Goal: Task Accomplishment & Management: Manage account settings

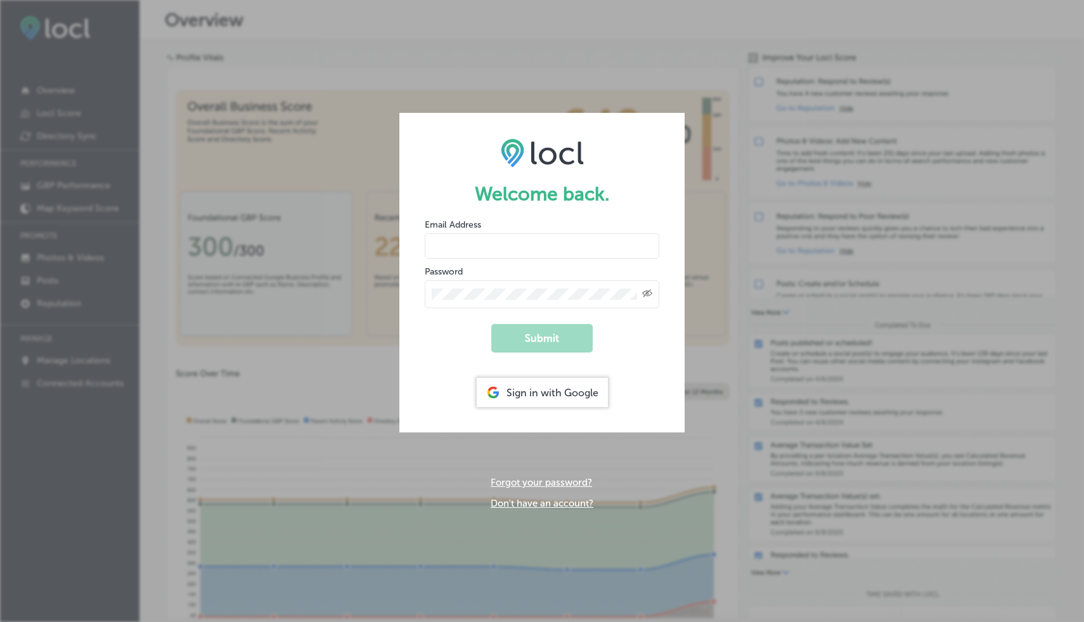
click at [494, 244] on input "email" at bounding box center [542, 245] width 235 height 25
type input "connect@discovernewport.com"
click at [550, 335] on button "Submit" at bounding box center [541, 338] width 101 height 29
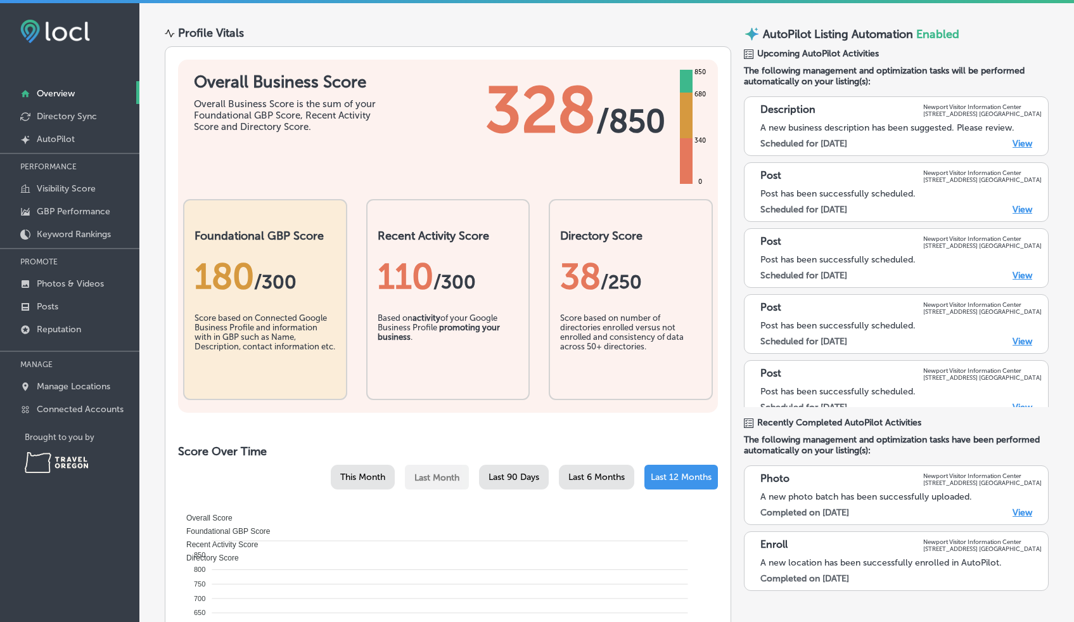
scroll to position [39, 0]
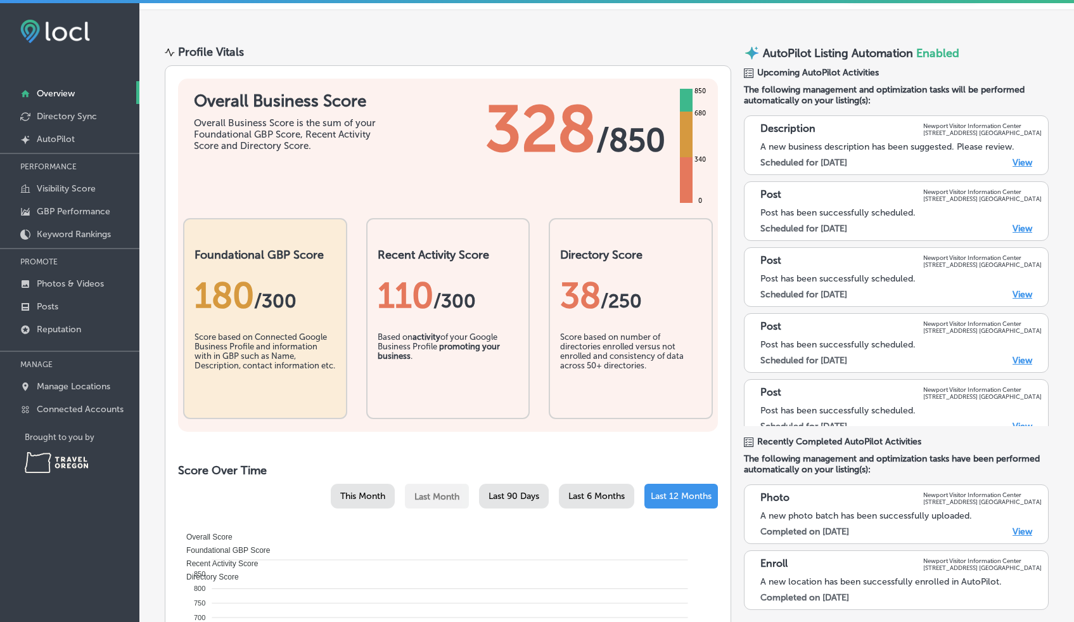
click at [1015, 157] on link "View" at bounding box center [1023, 162] width 20 height 11
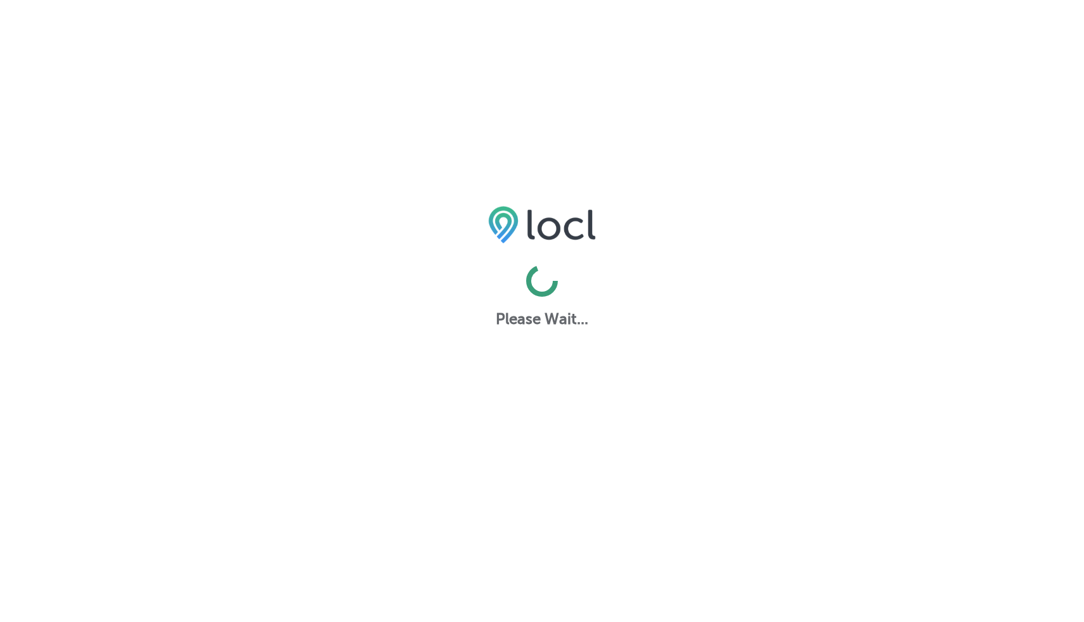
select select "US"
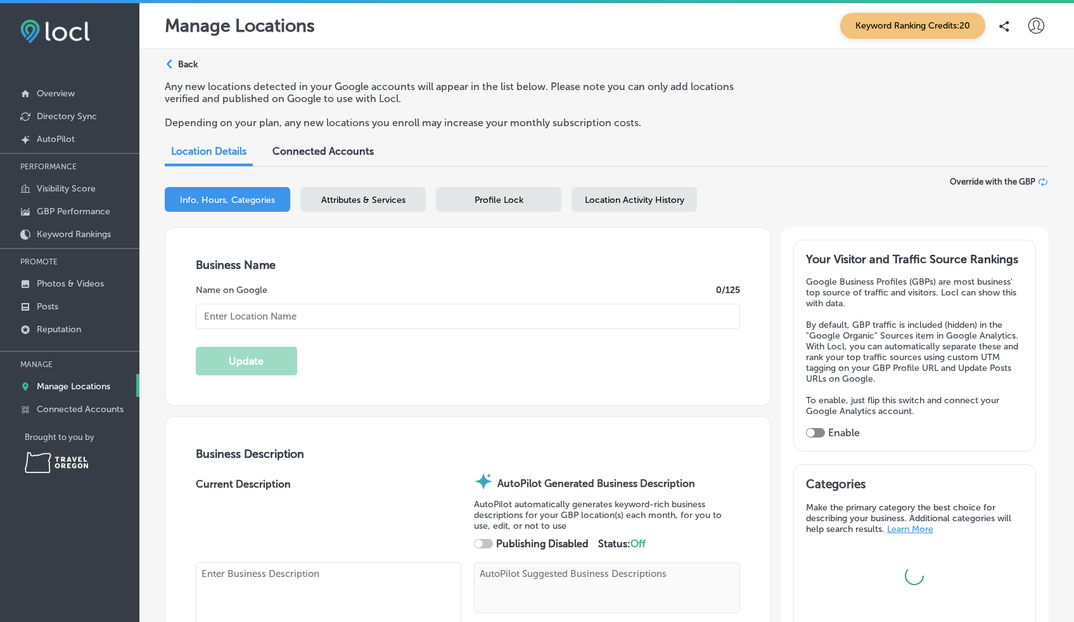
type input "Newport Visitor Information Center"
type input "[STREET_ADDRESS]"
type input "[GEOGRAPHIC_DATA]"
type input "97365"
type input "US"
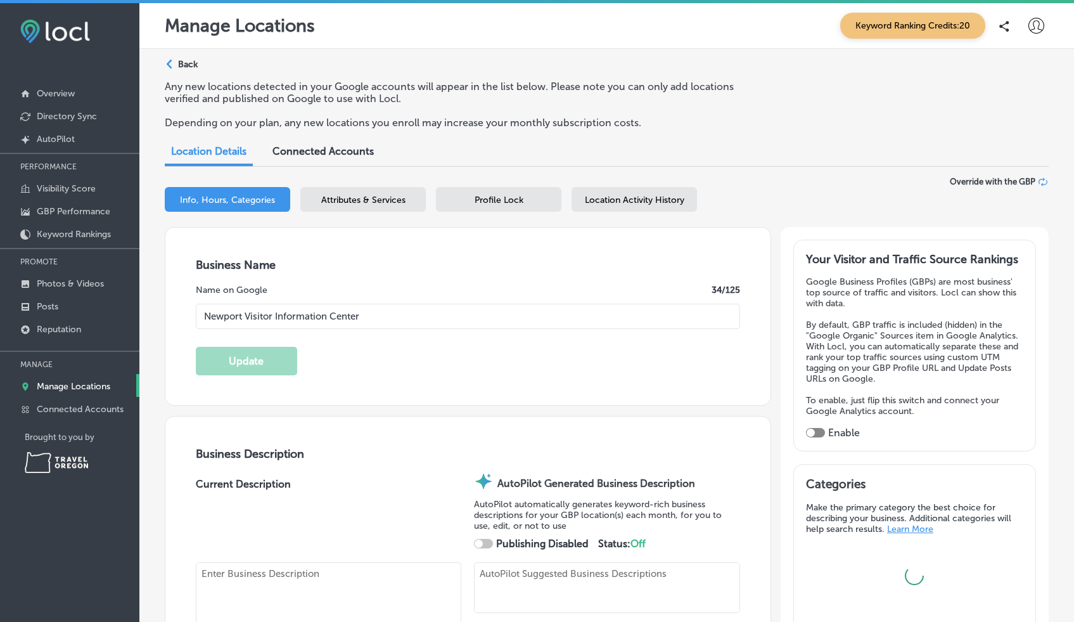
type textarea "Step into the Newport Visitor Information Center and let our knowledgeable team…"
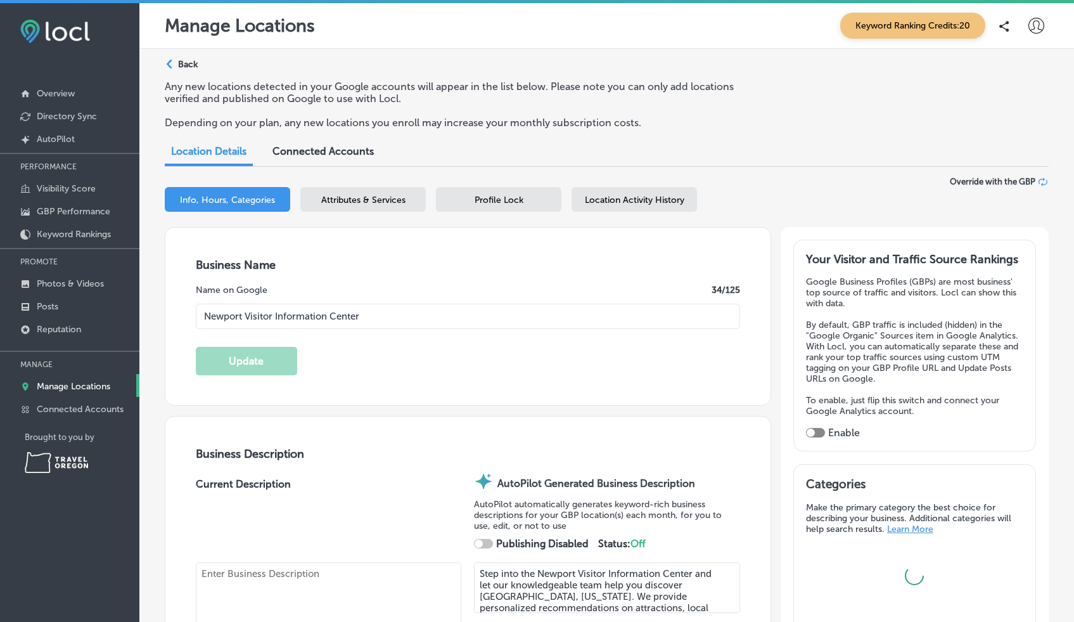
type input "[URL][DOMAIN_NAME]"
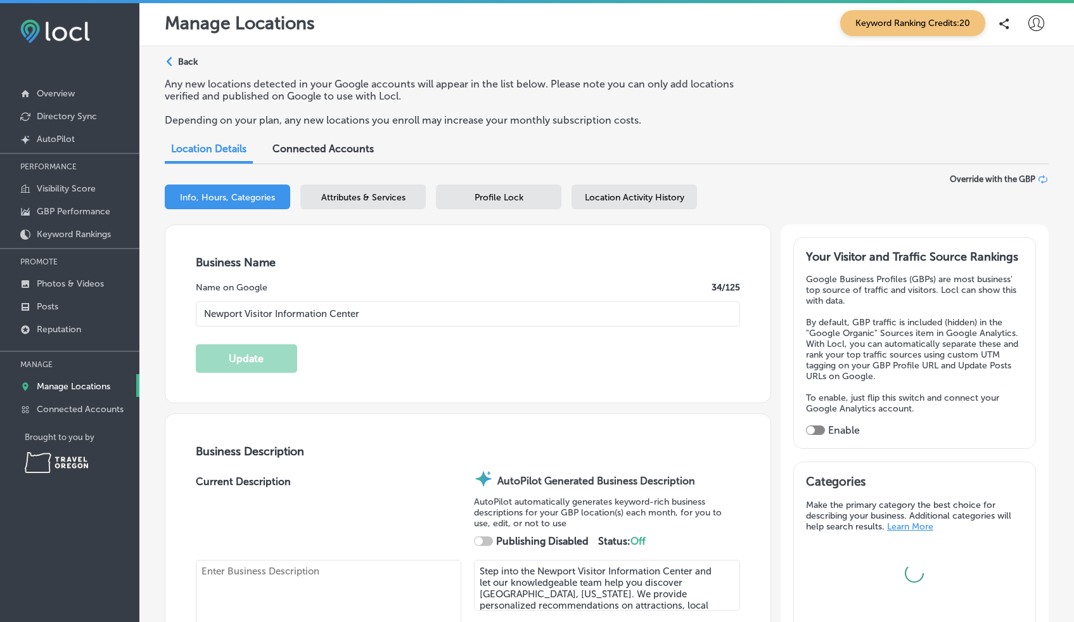
type input "30"
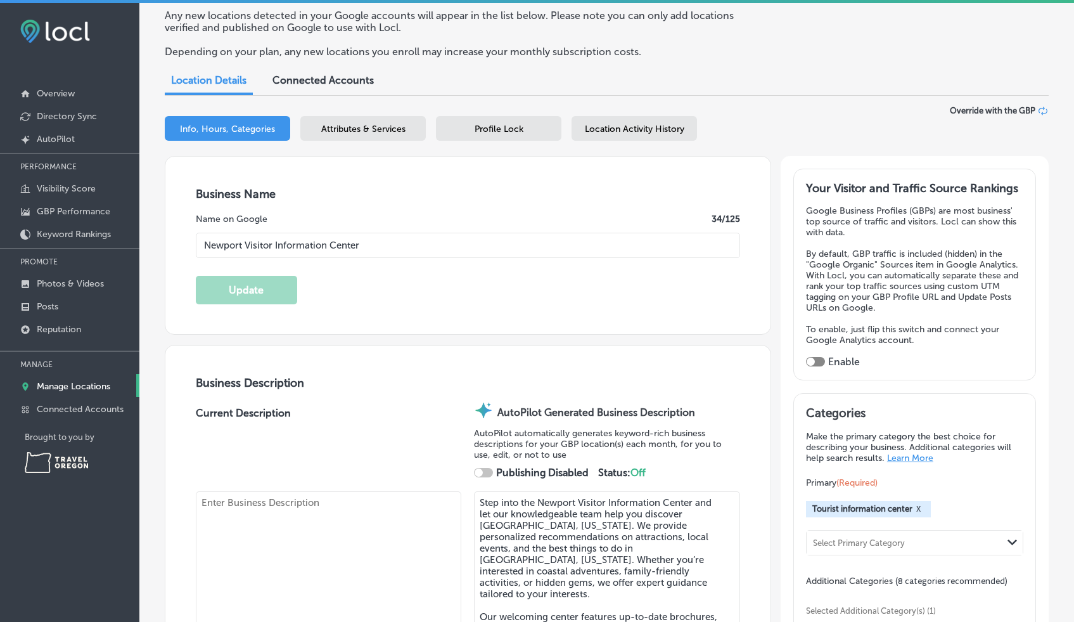
checkbox input "true"
type input "[PHONE_NUMBER]"
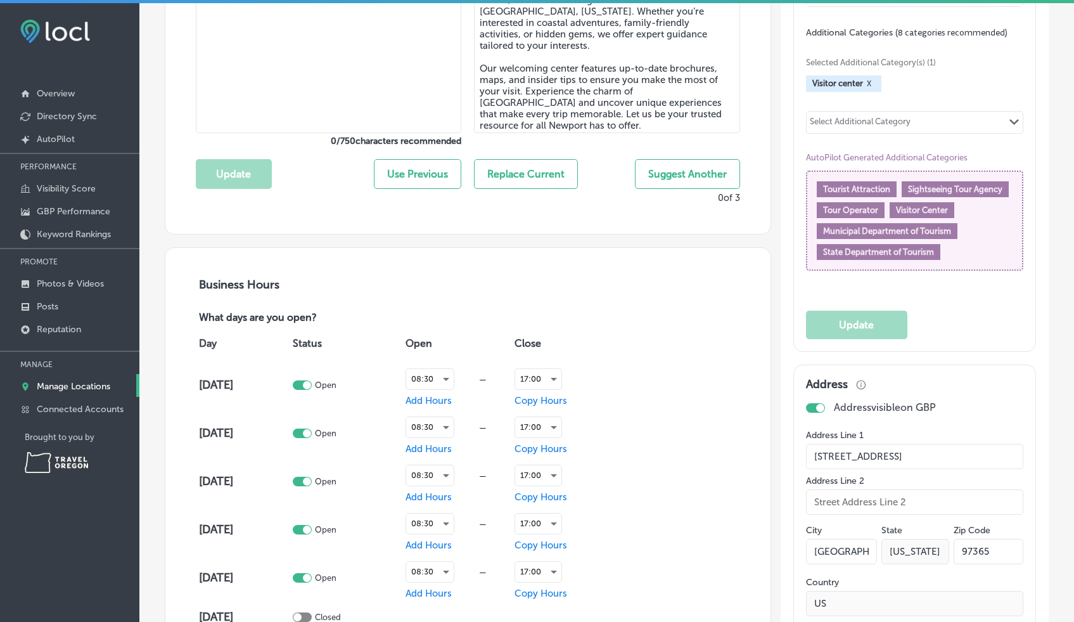
scroll to position [650, 0]
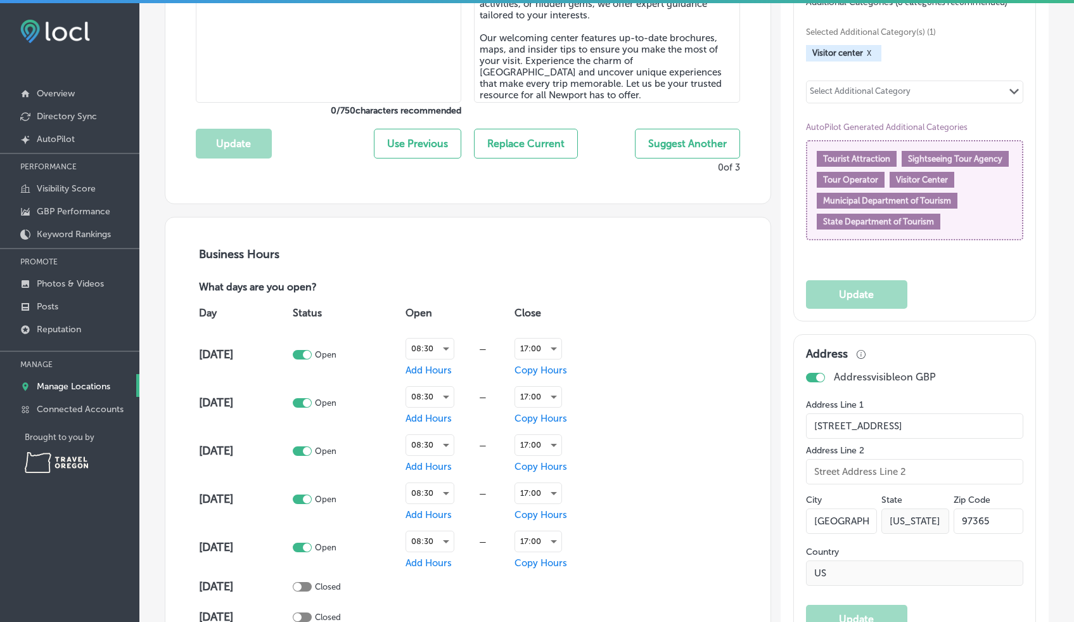
click at [549, 131] on button "Replace Current" at bounding box center [526, 144] width 104 height 30
type textarea "Step into the Newport Visitor Information Center and let our knowledgeable team…"
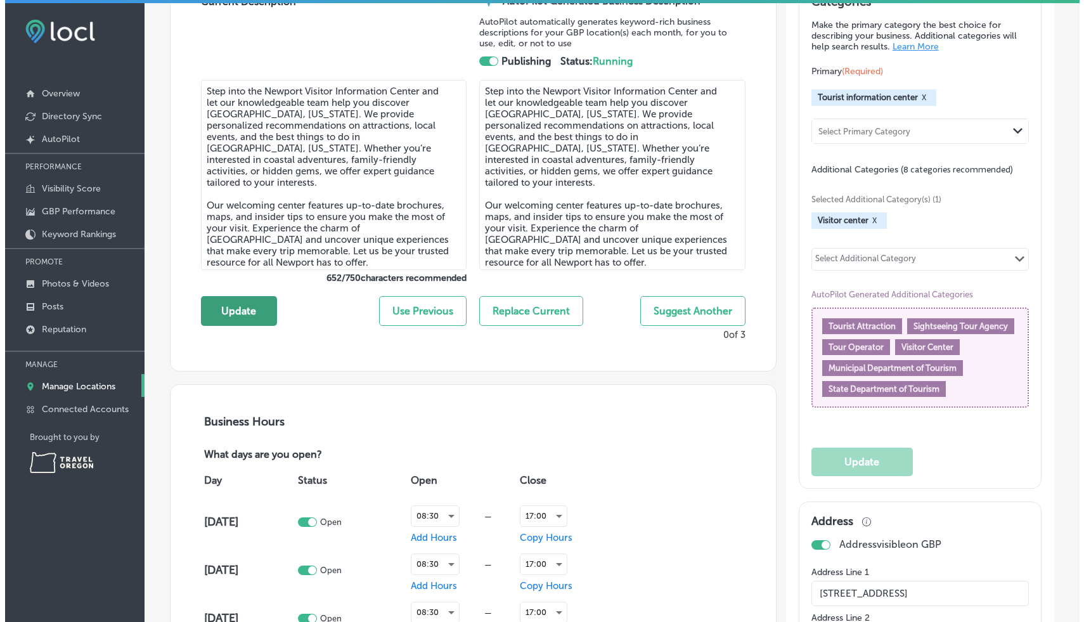
scroll to position [479, 0]
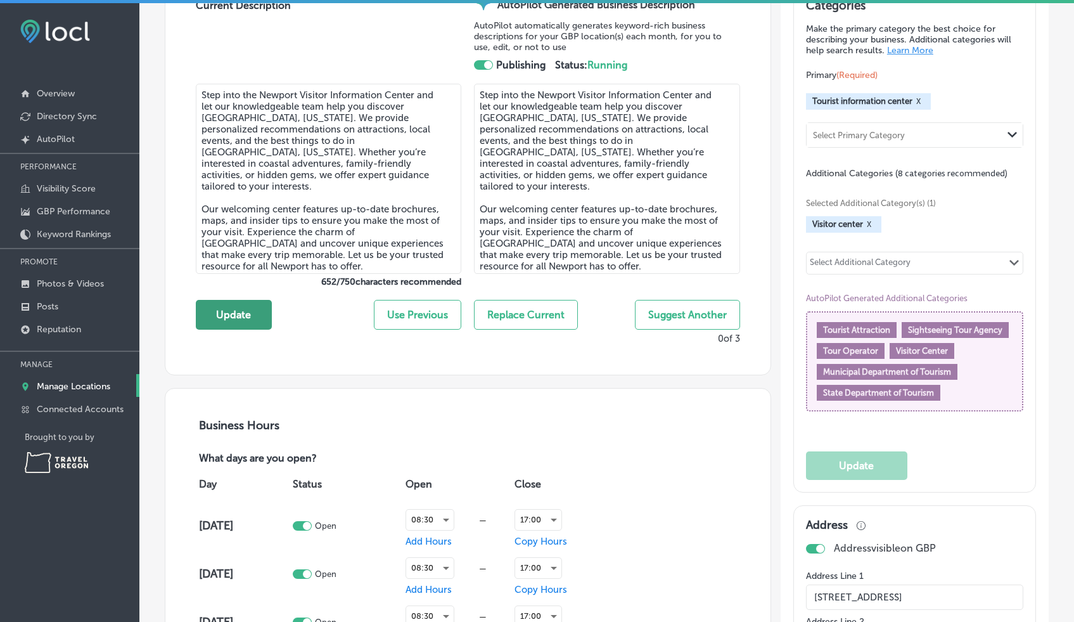
click at [241, 323] on button "Update" at bounding box center [234, 315] width 76 height 30
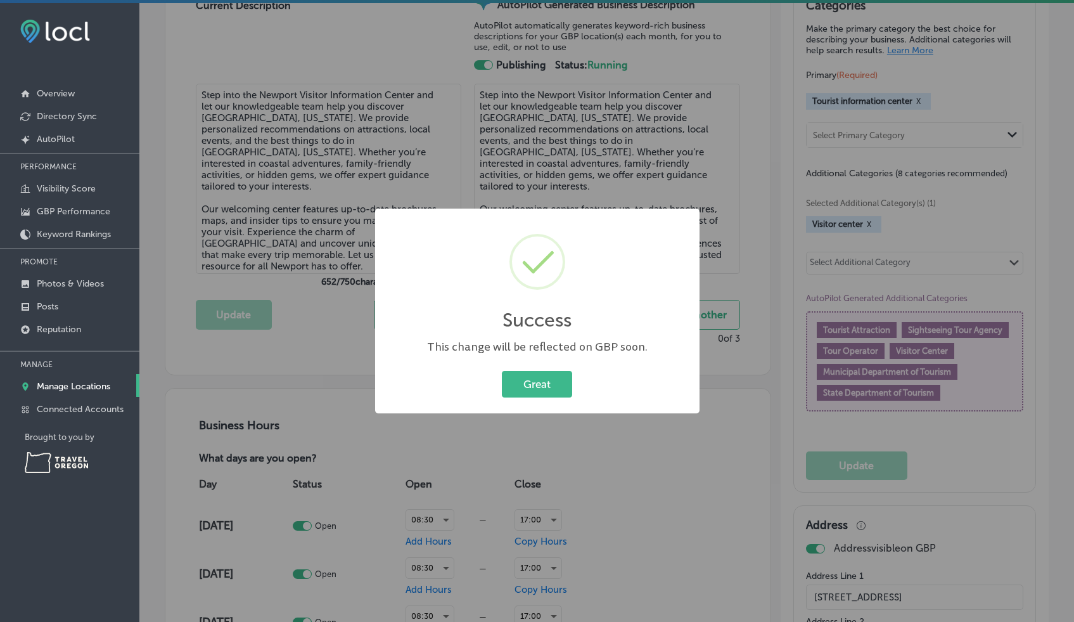
scroll to position [480, 0]
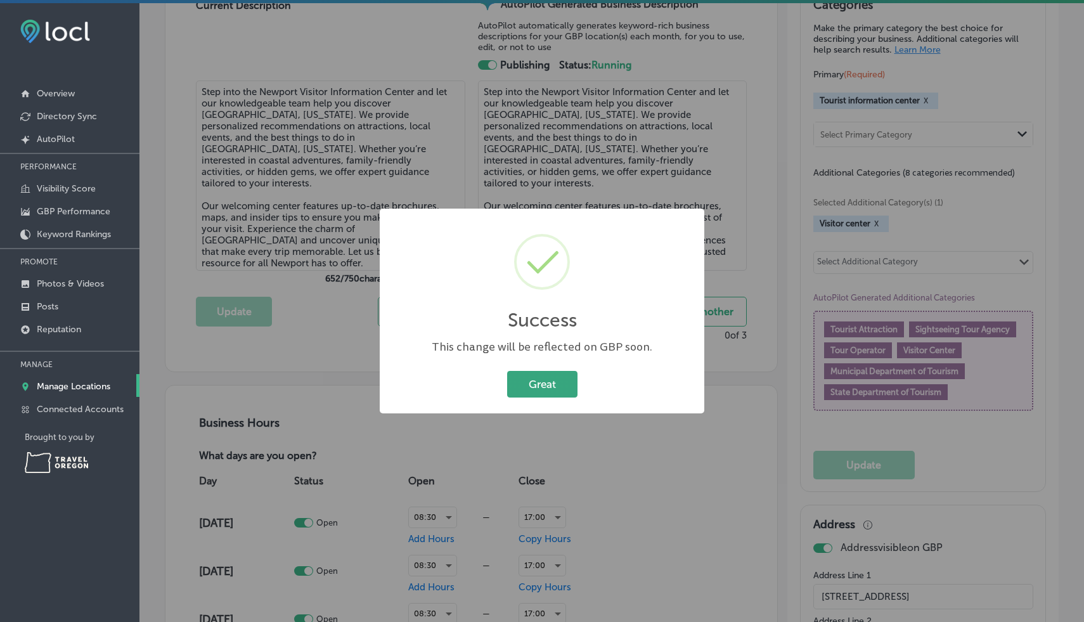
click at [524, 376] on button "Great" at bounding box center [542, 384] width 70 height 26
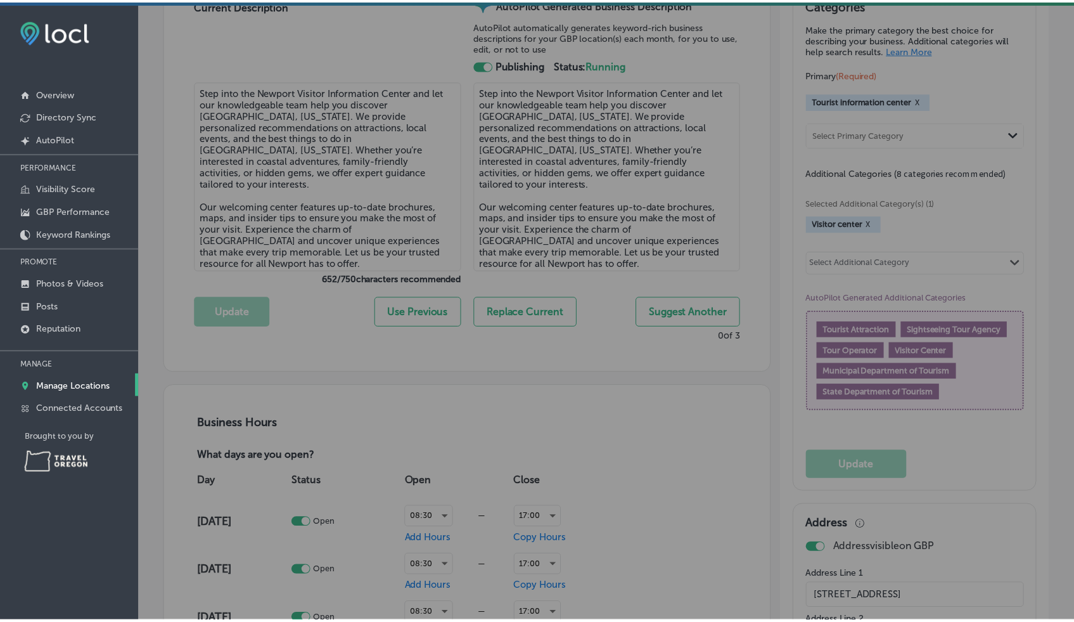
scroll to position [479, 0]
